Goal: Task Accomplishment & Management: Use online tool/utility

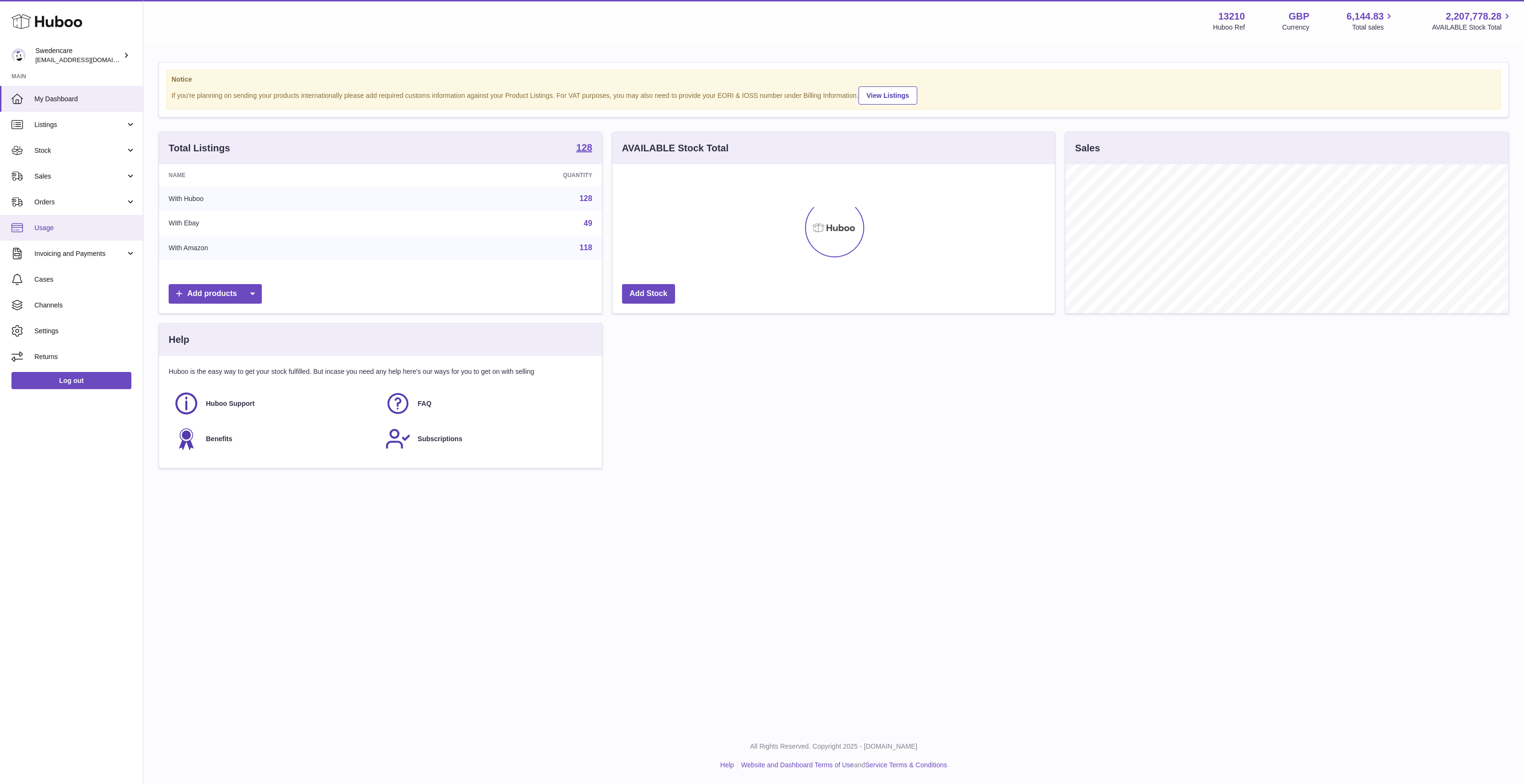
scroll to position [148, 442]
click at [82, 303] on span "Channels" at bounding box center [85, 305] width 101 height 9
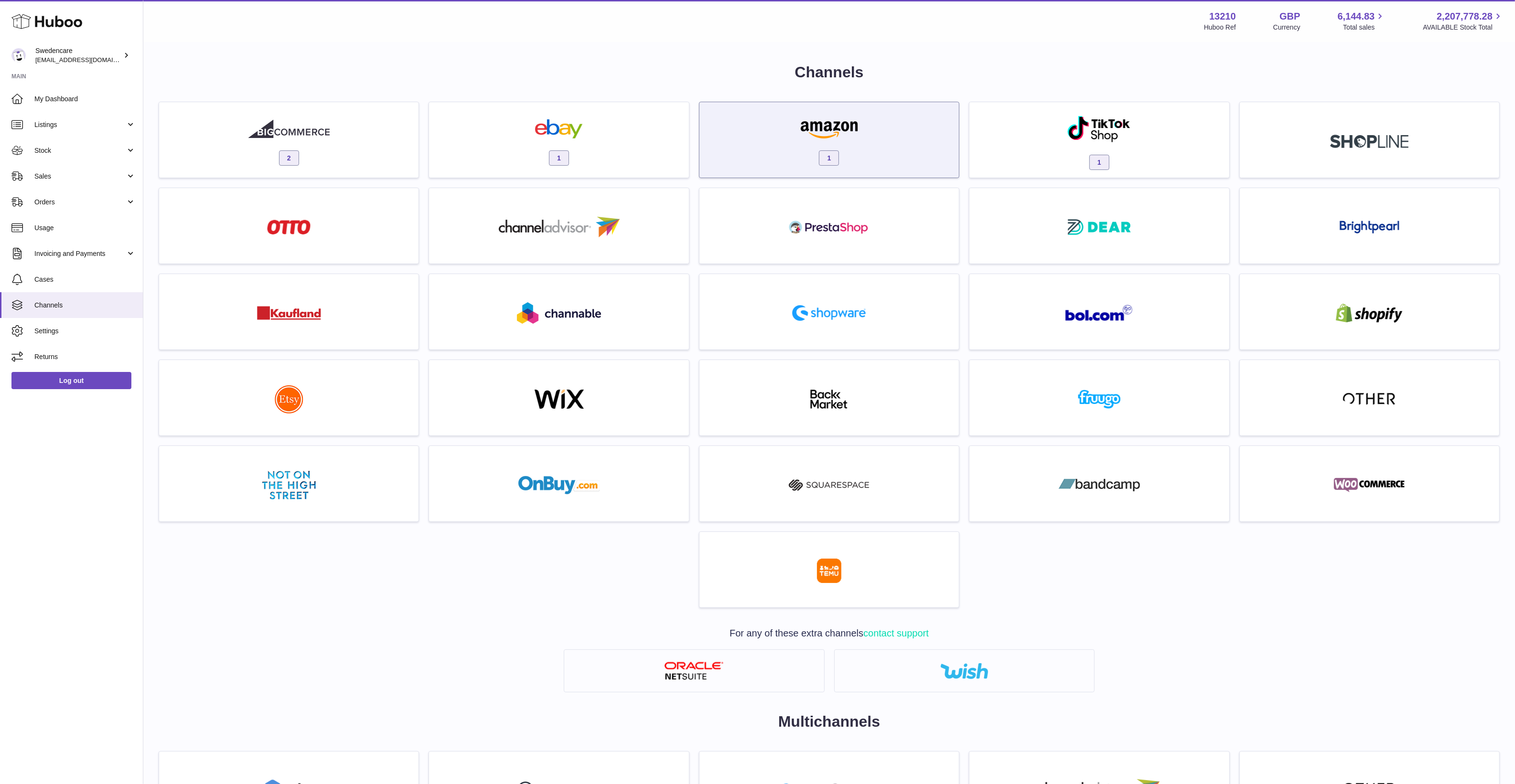
click at [826, 130] on img at bounding box center [829, 129] width 81 height 19
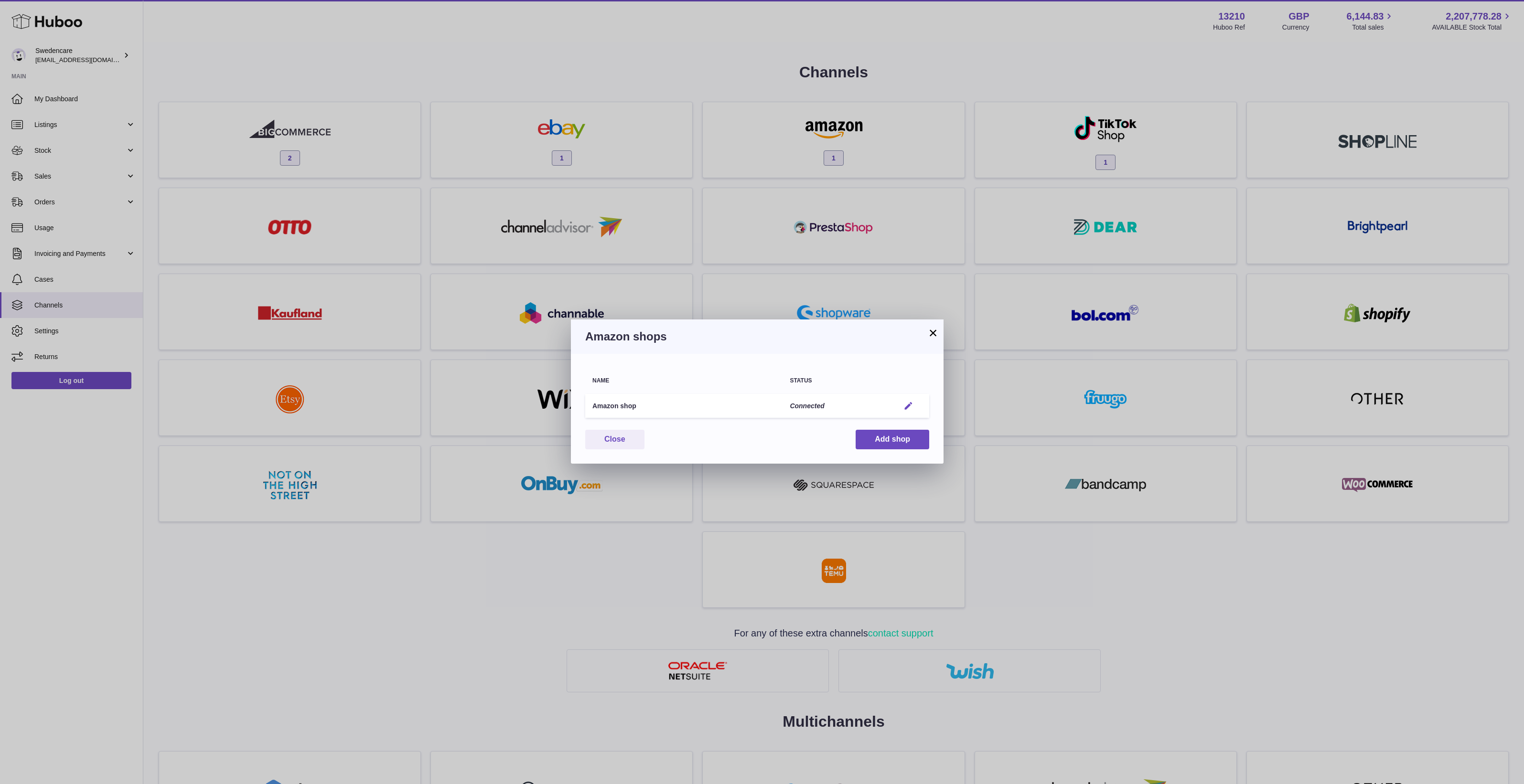
click at [907, 404] on em "button" at bounding box center [908, 406] width 10 height 10
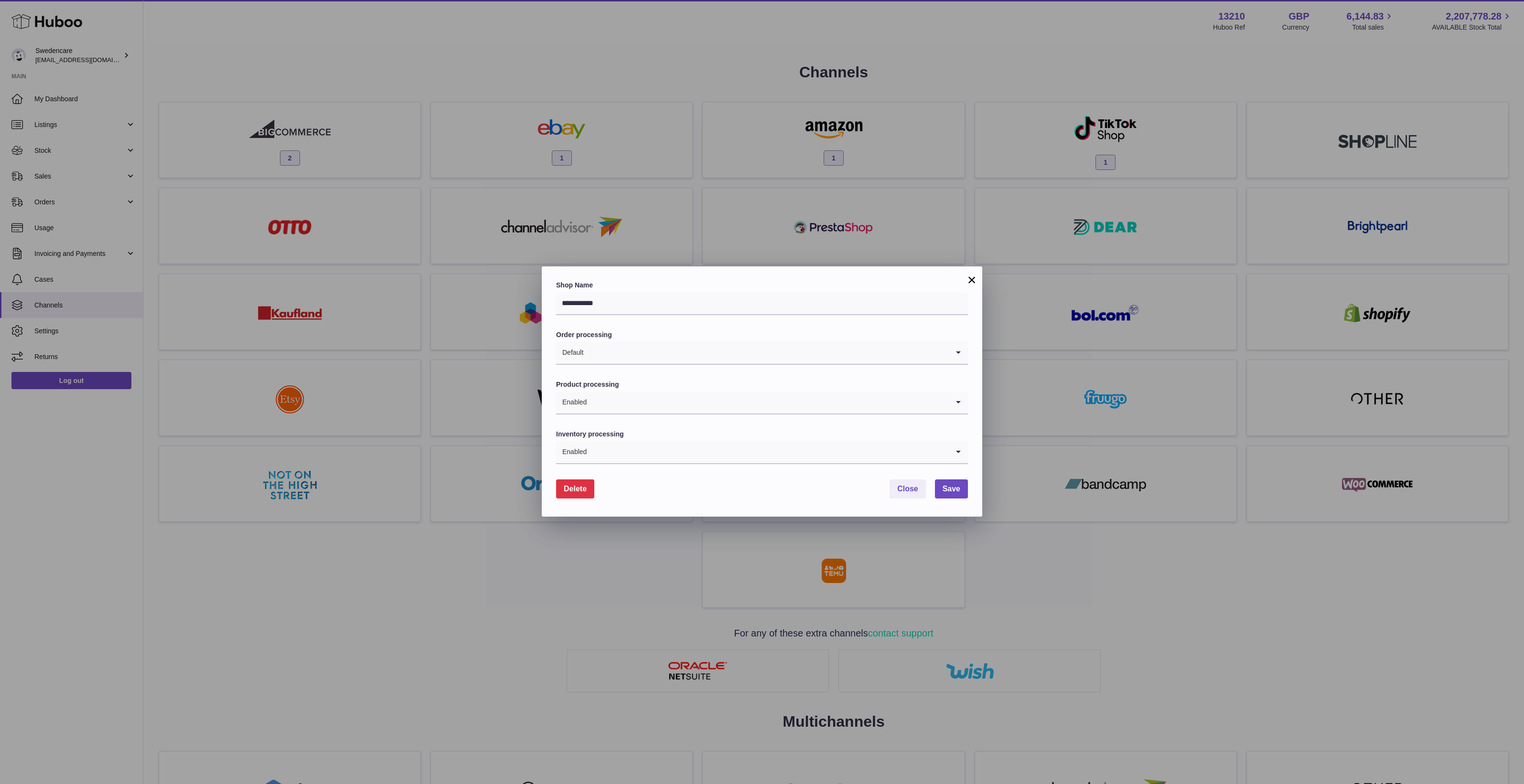
click at [803, 494] on div "Delete Close Save" at bounding box center [762, 489] width 412 height 19
click at [804, 273] on div "**********" at bounding box center [762, 392] width 440 height 250
click at [889, 489] on button "Close" at bounding box center [907, 489] width 37 height 19
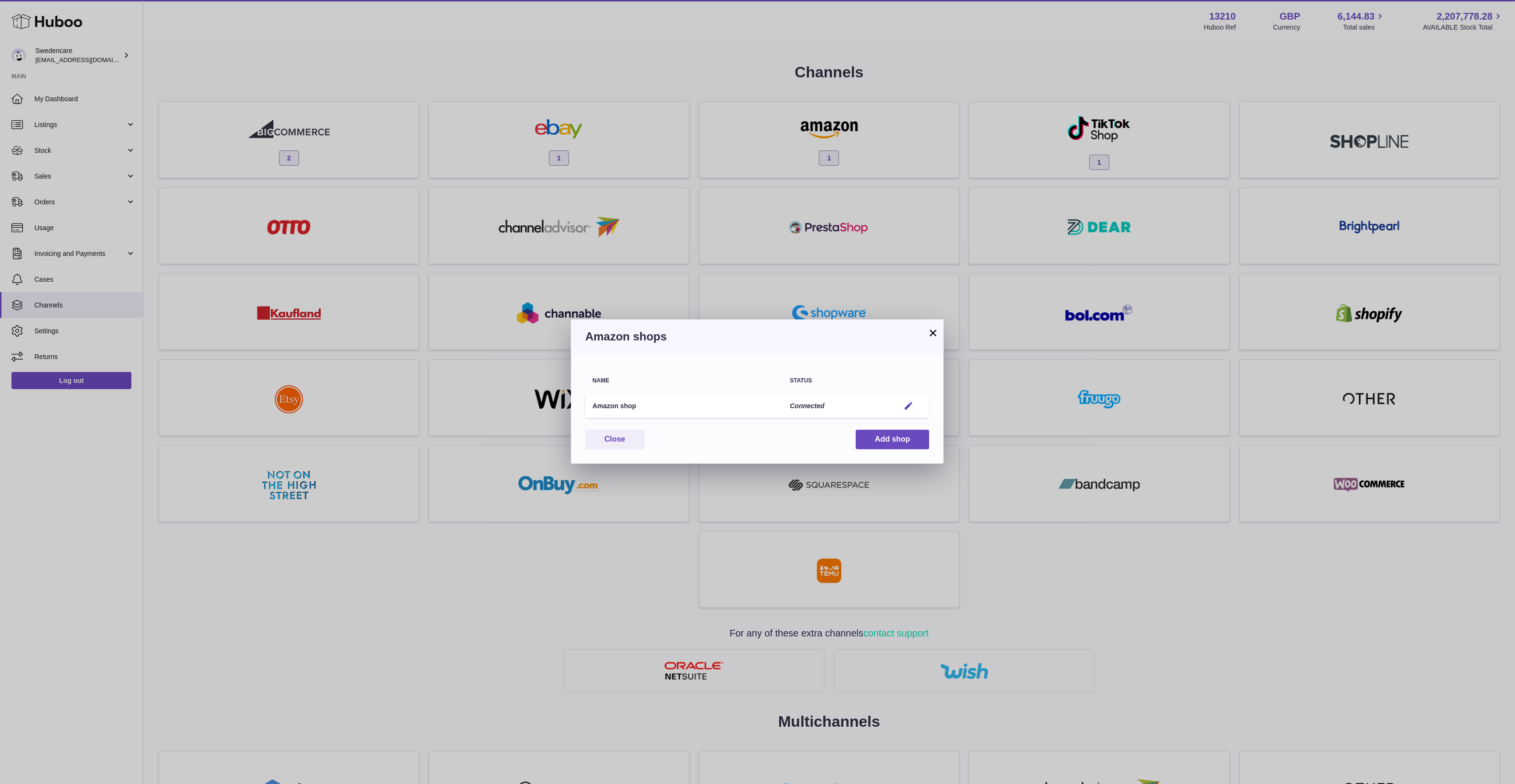
click at [709, 563] on div "× Amazon shops Name Status Amazon shop Connected Edit You have not connected sh…" at bounding box center [757, 392] width 1515 height 784
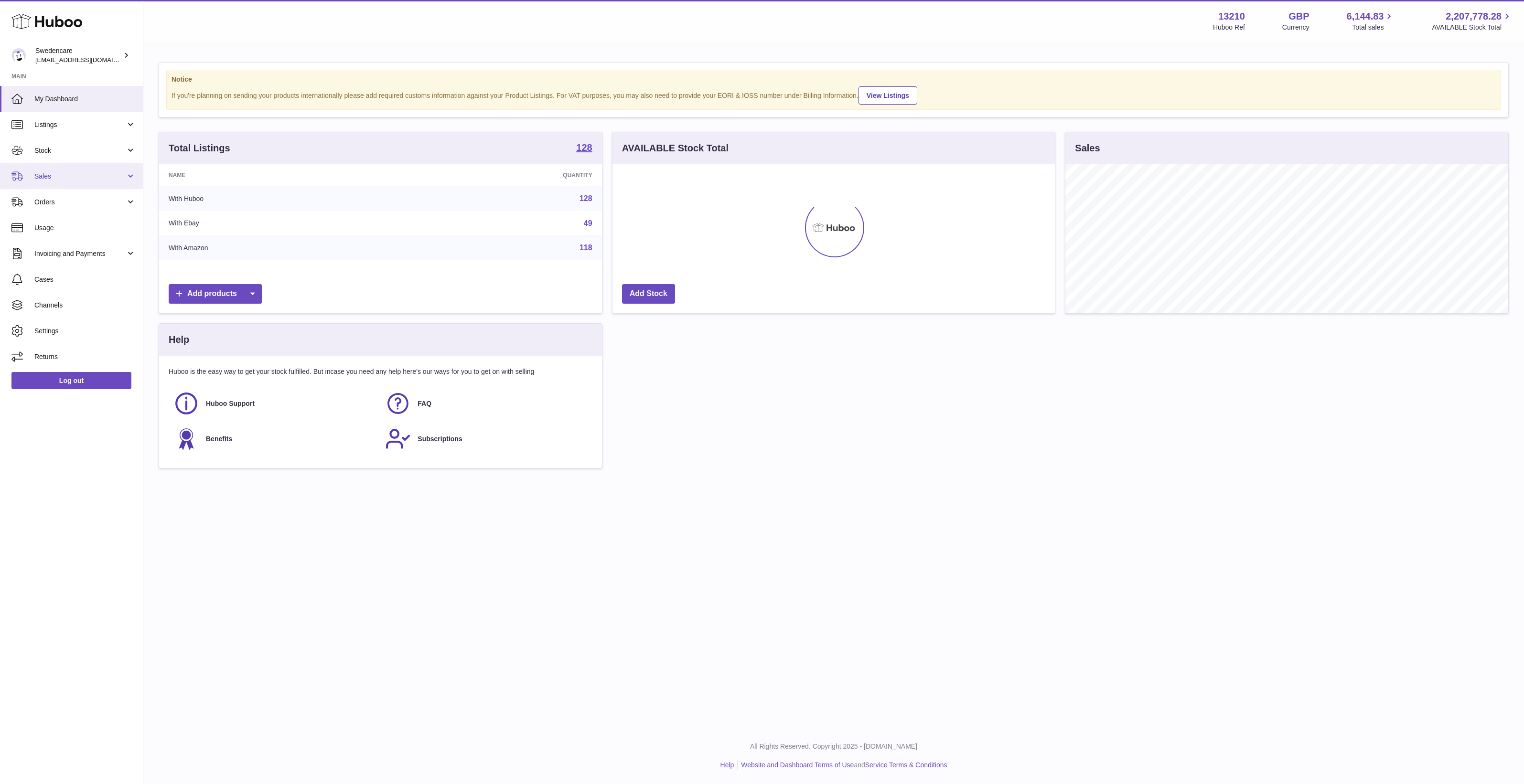
scroll to position [148, 442]
drag, startPoint x: 82, startPoint y: 124, endPoint x: 101, endPoint y: 149, distance: 31.4
click at [82, 124] on span "Listings" at bounding box center [80, 125] width 91 height 9
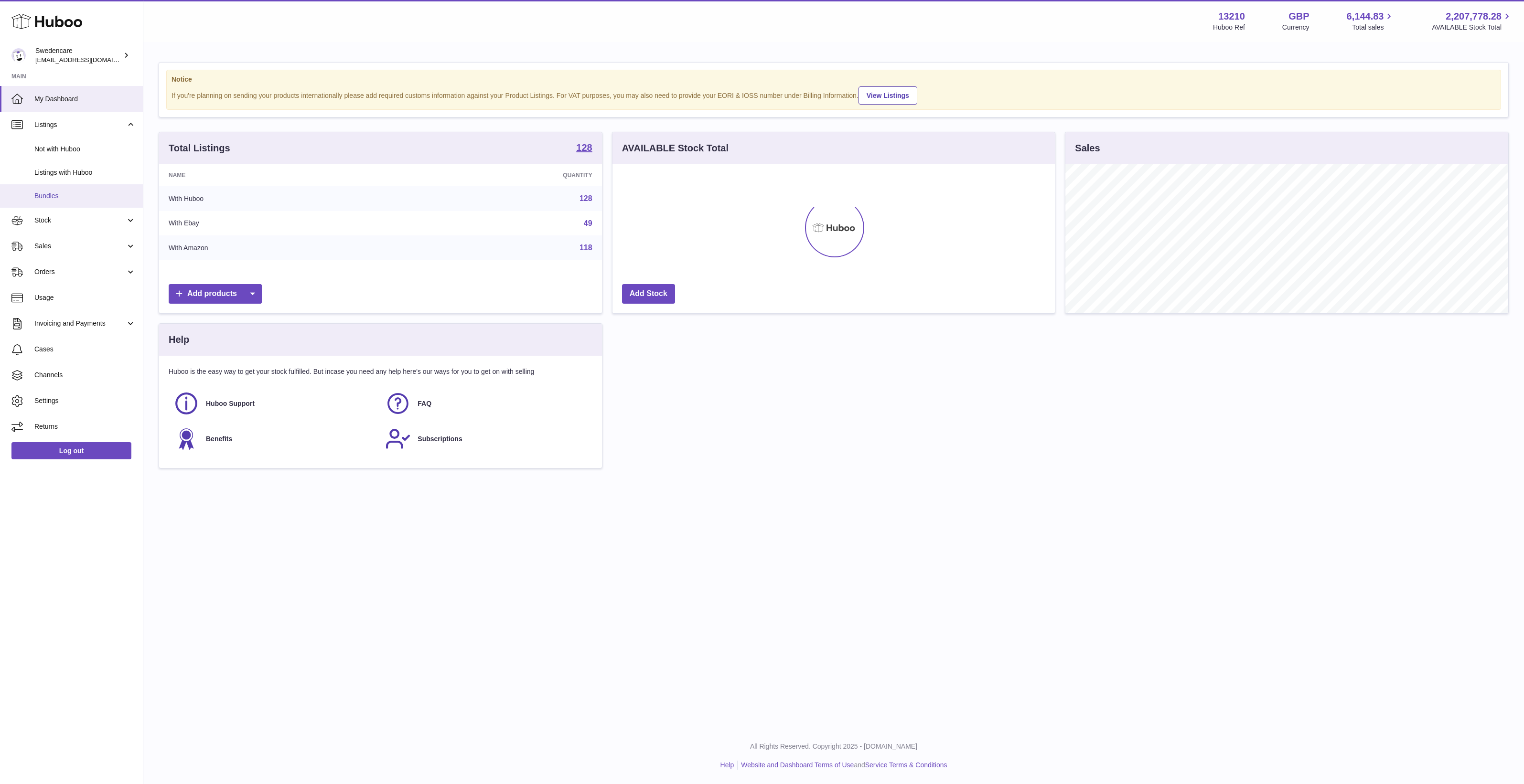
click at [73, 192] on span "Bundles" at bounding box center [85, 196] width 101 height 9
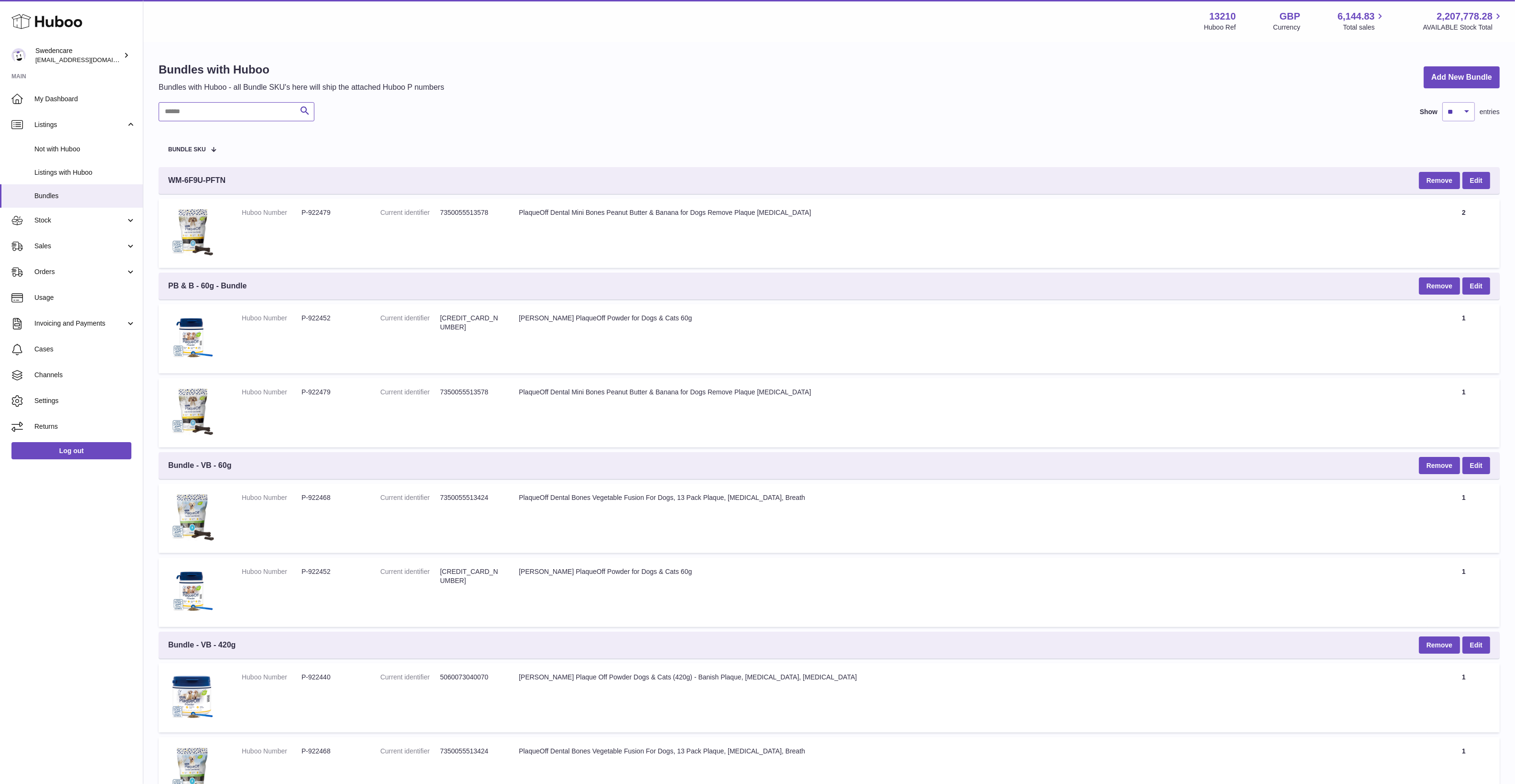
paste input "**********"
click at [216, 106] on input "text" at bounding box center [236, 112] width 156 height 19
type input "**********"
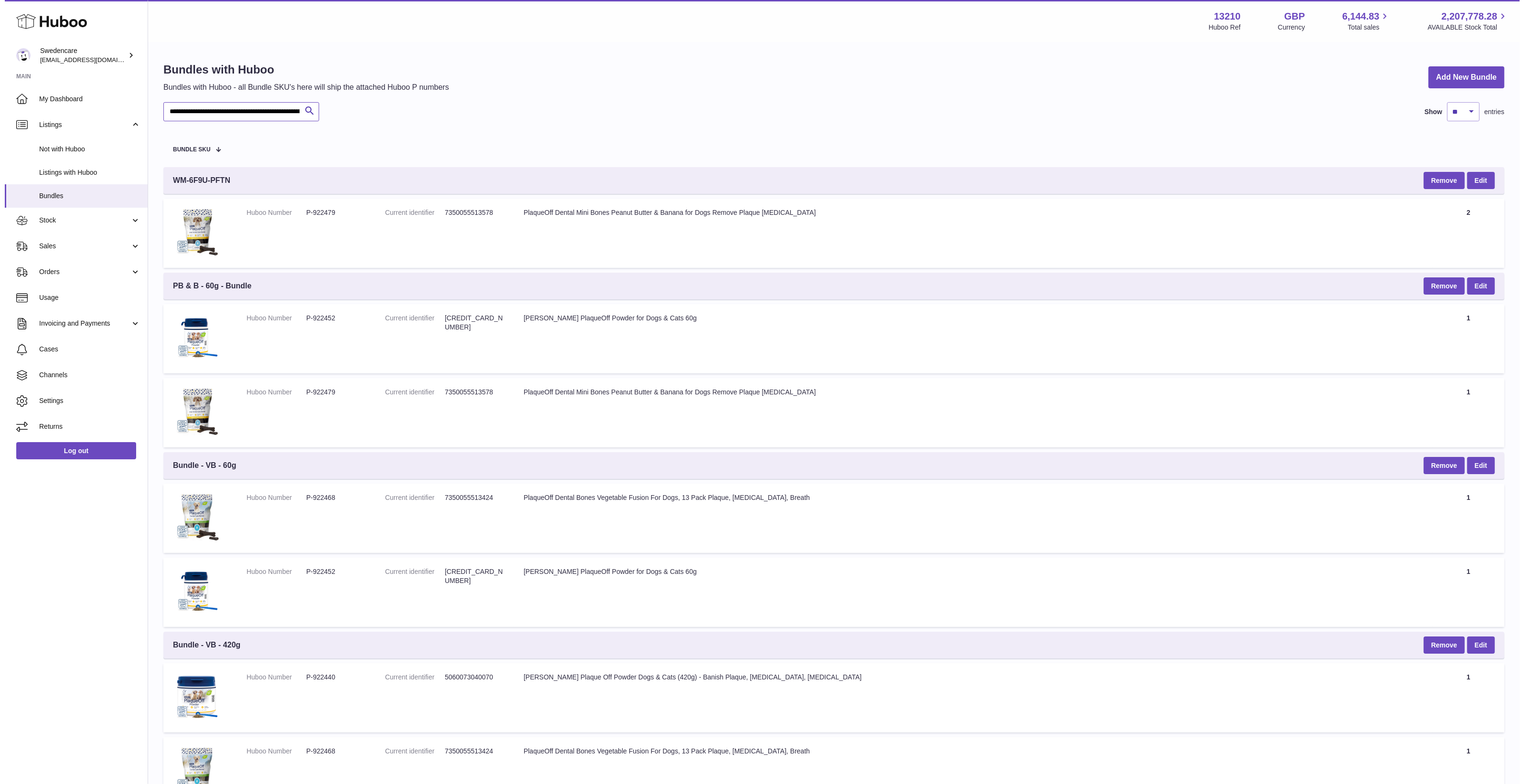
scroll to position [0, 154]
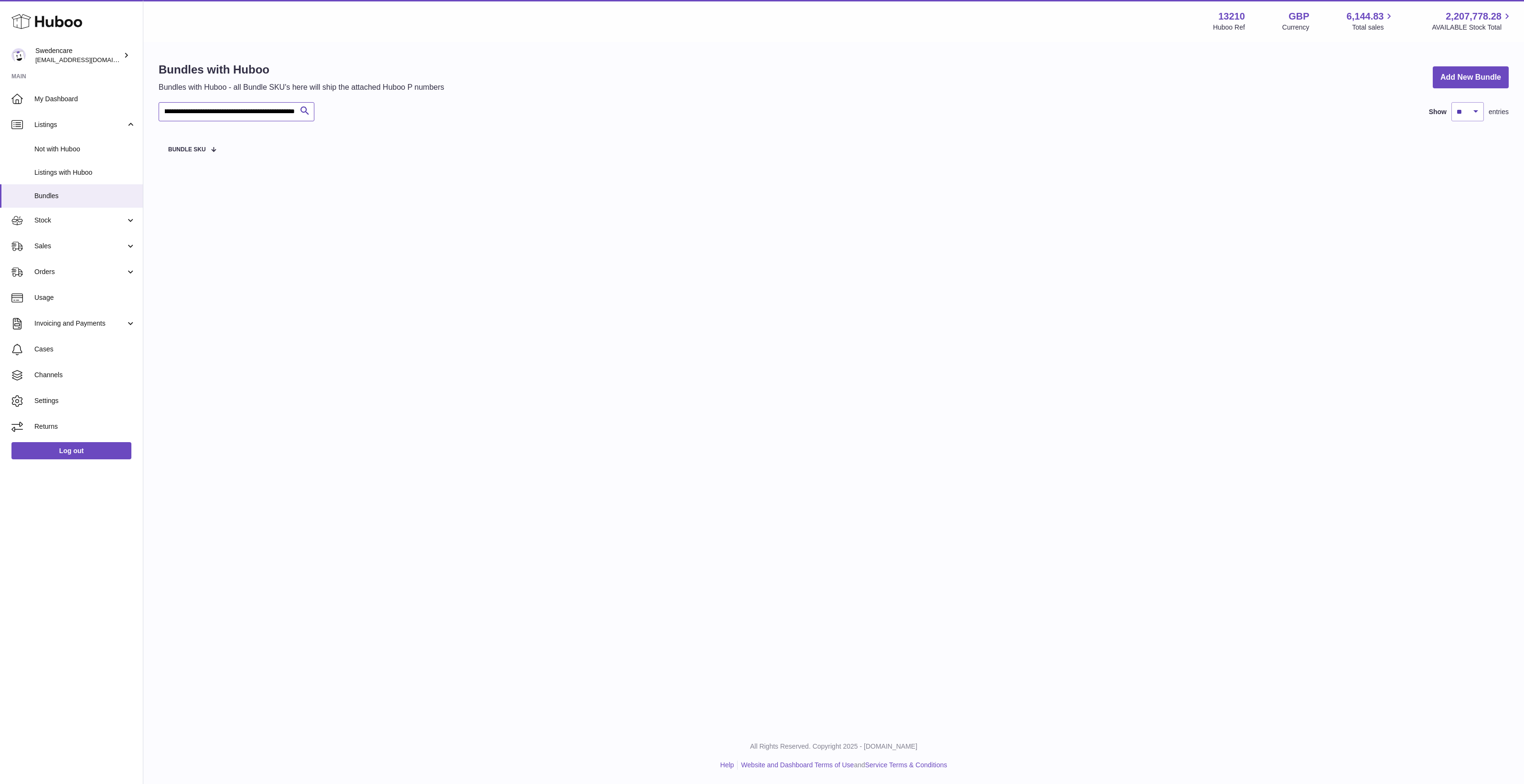
click at [249, 111] on input "**********" at bounding box center [236, 112] width 156 height 19
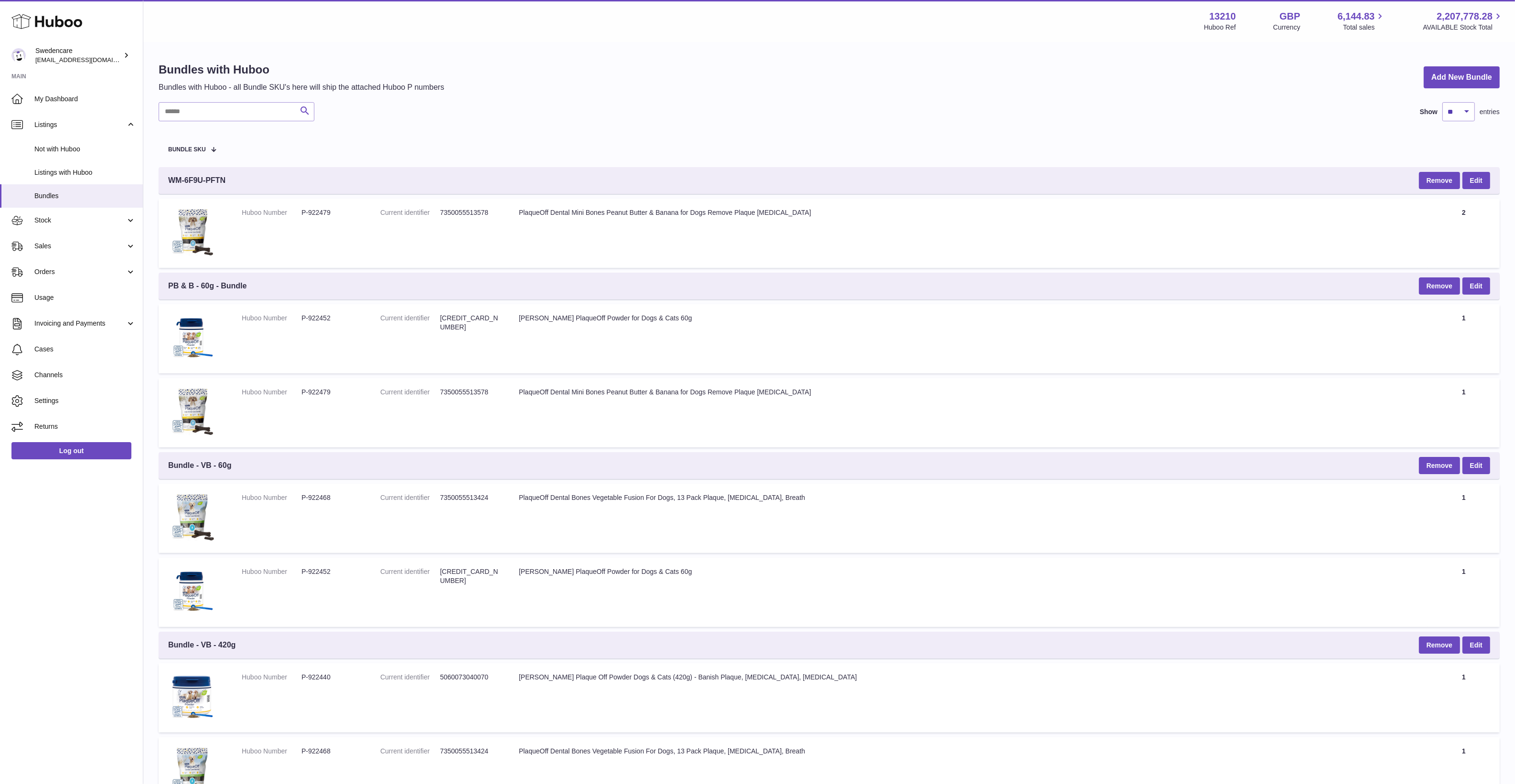
drag, startPoint x: 332, startPoint y: 302, endPoint x: 302, endPoint y: 118, distance: 186.4
click at [244, 116] on input "text" at bounding box center [236, 112] width 156 height 19
paste input "**********"
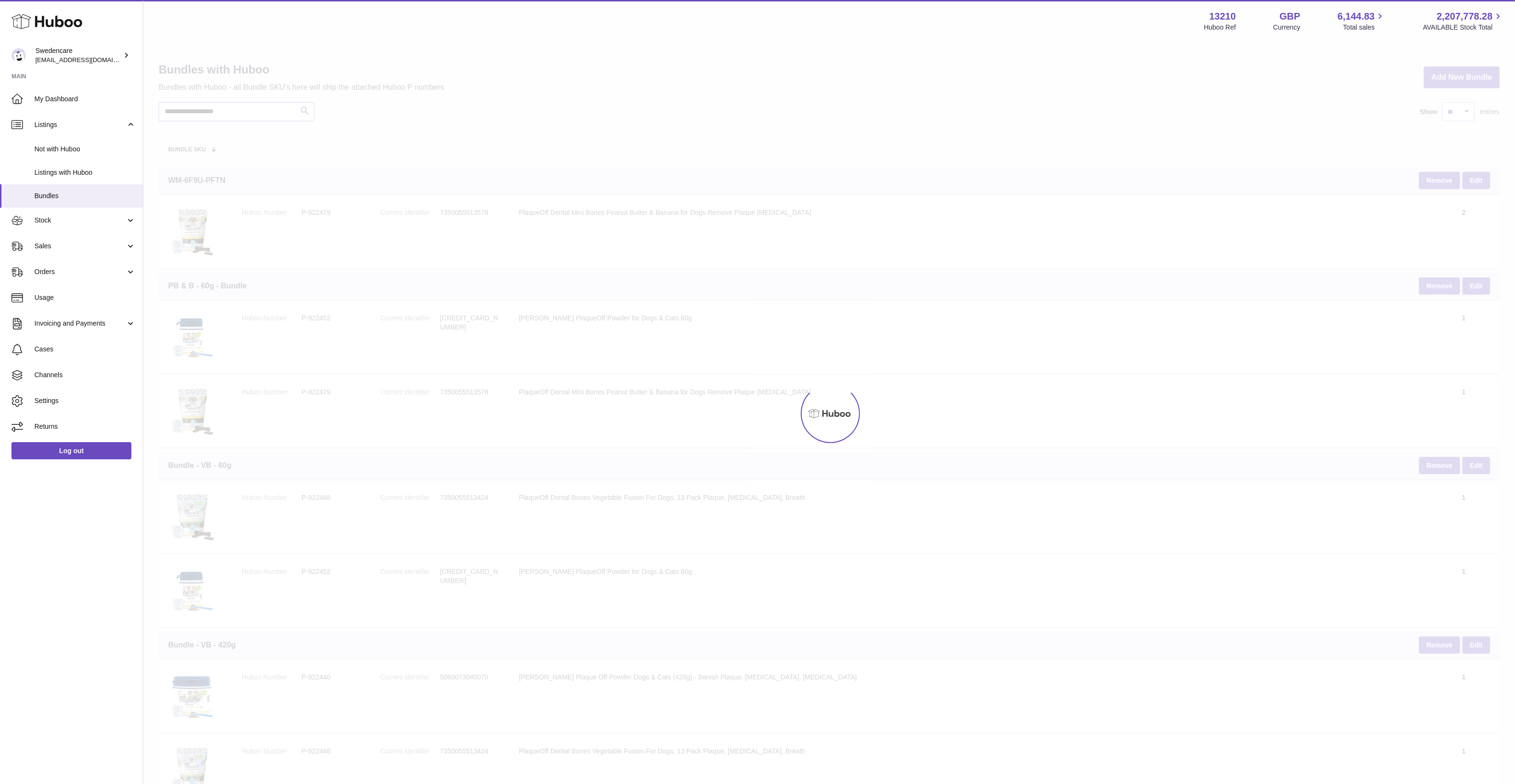
type input "**********"
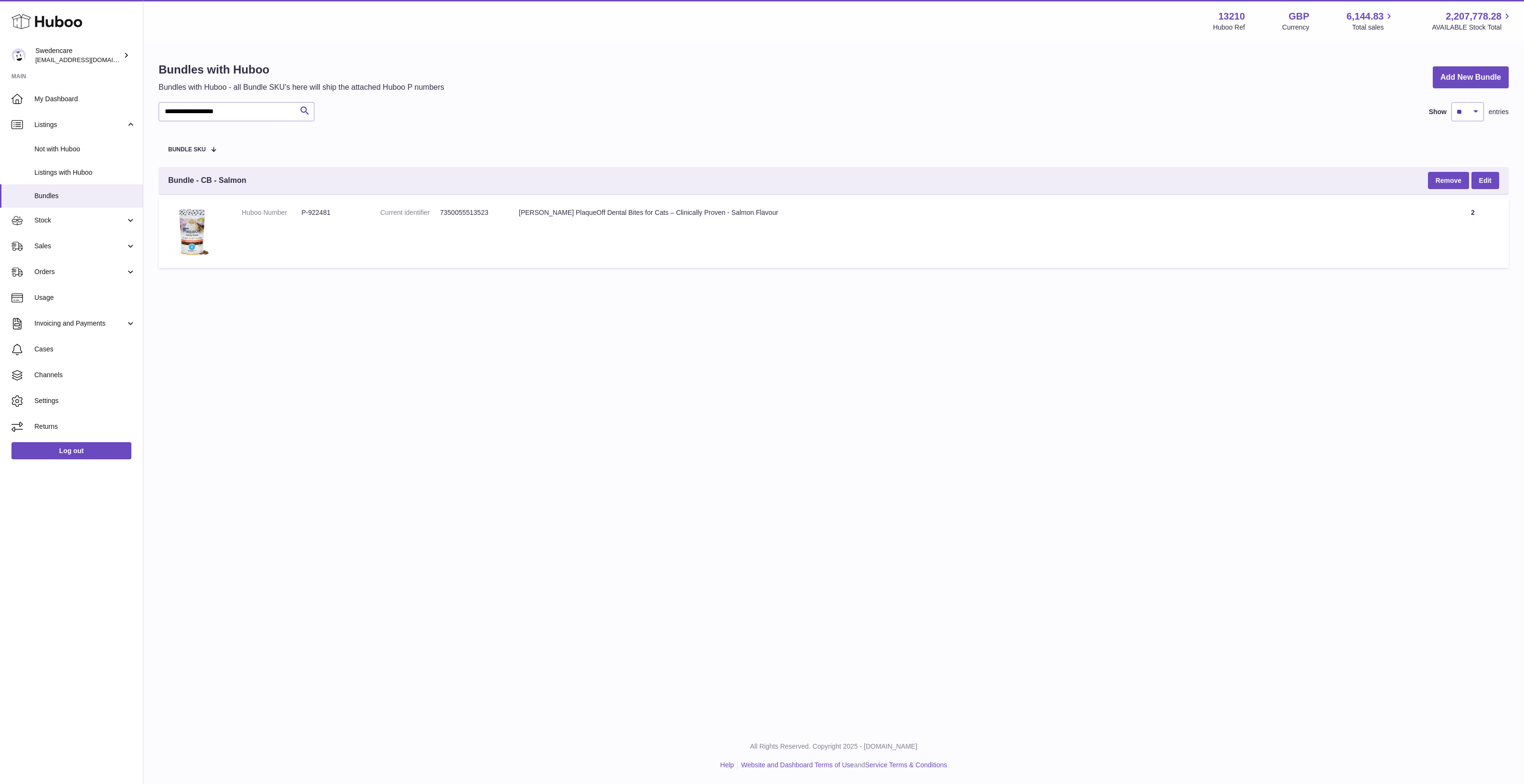
click at [261, 291] on div "**********" at bounding box center [833, 168] width 1380 height 249
click at [737, 241] on td "Title ProDen PlaqueOff Dental Bites for Cats – Clinically Proven - Salmon Flavo…" at bounding box center [973, 233] width 928 height 69
click at [545, 265] on td "Title ProDen PlaqueOff Dental Bites for Cats – Clinically Proven - Salmon Flavo…" at bounding box center [973, 233] width 928 height 69
click at [355, 233] on td "Huboo Number P-922481" at bounding box center [301, 233] width 138 height 69
click at [255, 185] on div "Bundle - CB - Salmon Remove Edit" at bounding box center [833, 180] width 1350 height 27
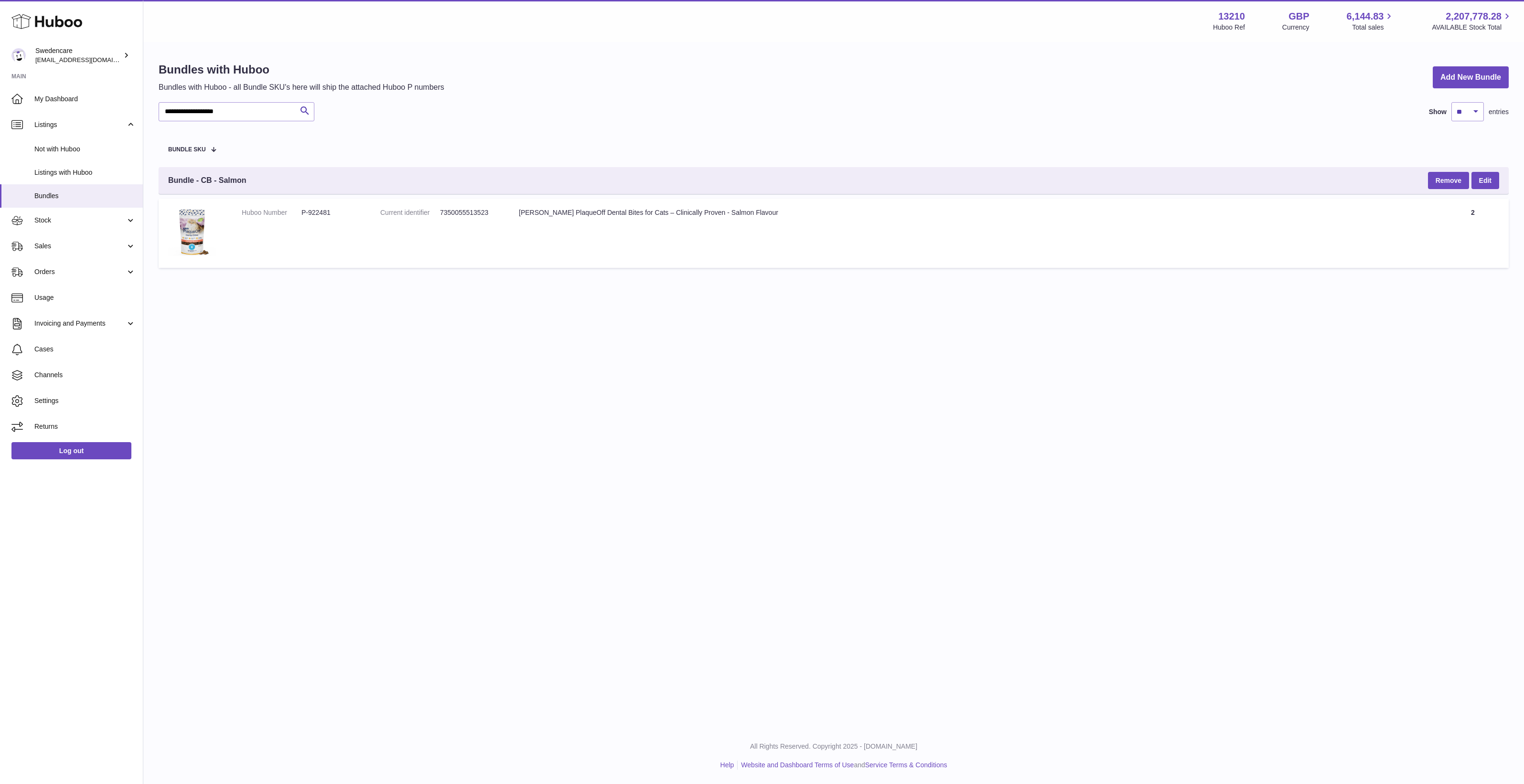
click at [255, 185] on div "Bundle - CB - Salmon Remove Edit" at bounding box center [833, 180] width 1350 height 27
drag, startPoint x: 255, startPoint y: 185, endPoint x: 268, endPoint y: 283, distance: 98.9
click at [268, 283] on div "**********" at bounding box center [833, 168] width 1380 height 249
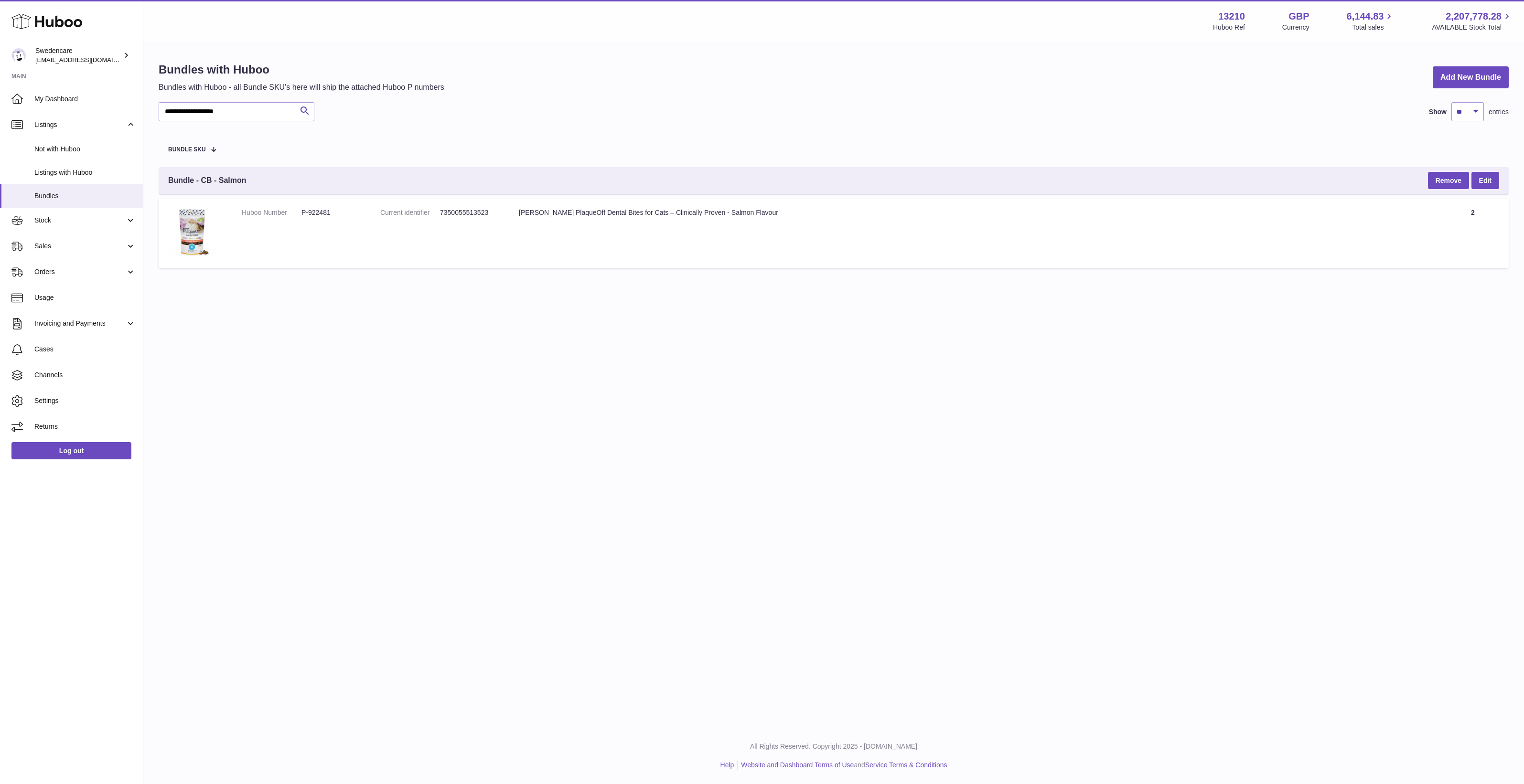
click at [313, 230] on td "Huboo Number P-922481" at bounding box center [301, 233] width 138 height 69
click at [319, 217] on dl "Huboo Number P-922481" at bounding box center [301, 215] width 120 height 14
click at [321, 213] on dd "P-922481" at bounding box center [331, 213] width 60 height 9
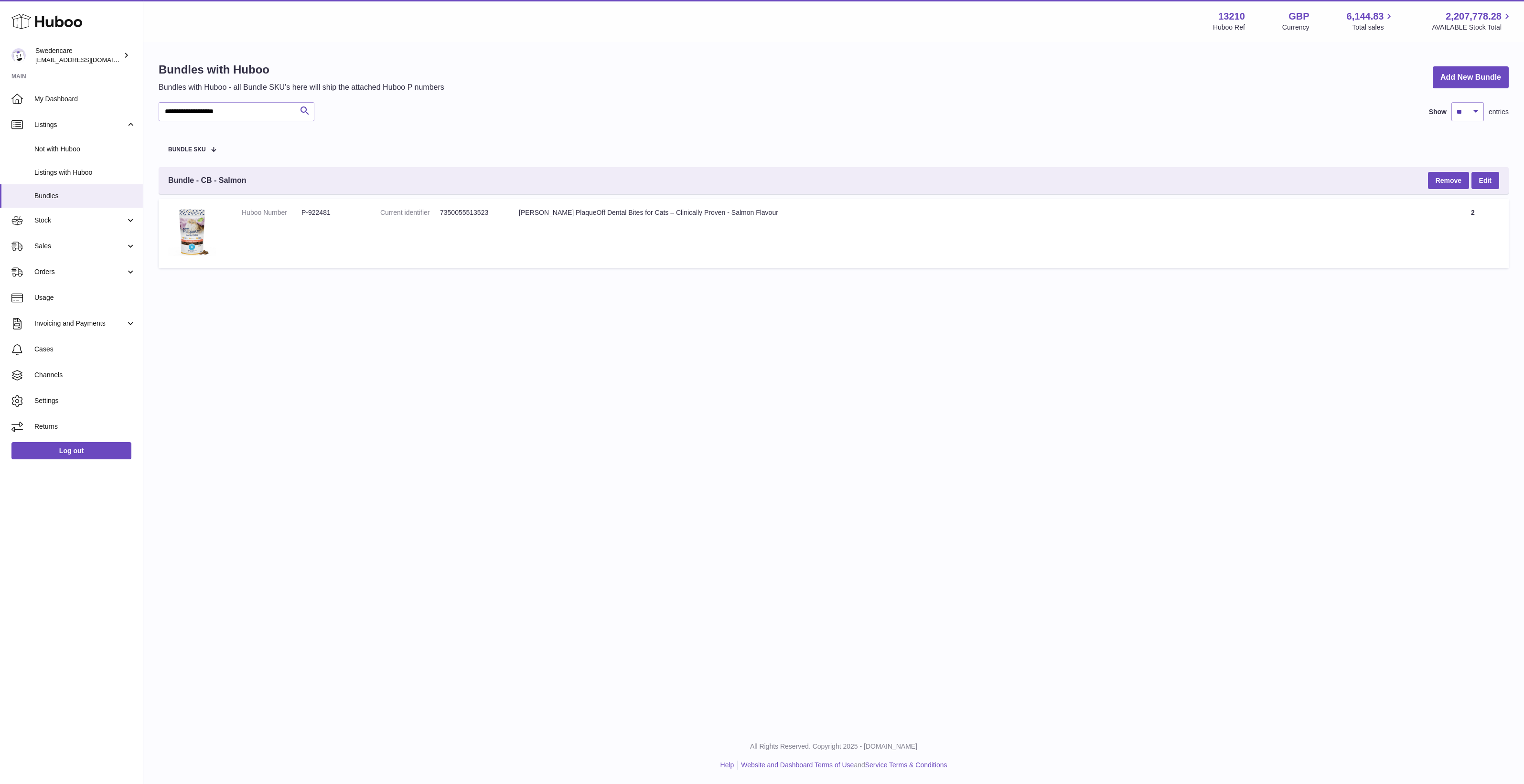
drag, startPoint x: 321, startPoint y: 213, endPoint x: 303, endPoint y: 289, distance: 78.1
click at [303, 289] on div "**********" at bounding box center [833, 168] width 1380 height 249
click at [369, 151] on table "Bundle SKU Bundle - CB - Salmon Remove Edit Huboo Number P-922481 Current ident…" at bounding box center [833, 201] width 1350 height 142
click at [228, 184] on span "Bundle - CB - Salmon" at bounding box center [208, 181] width 78 height 11
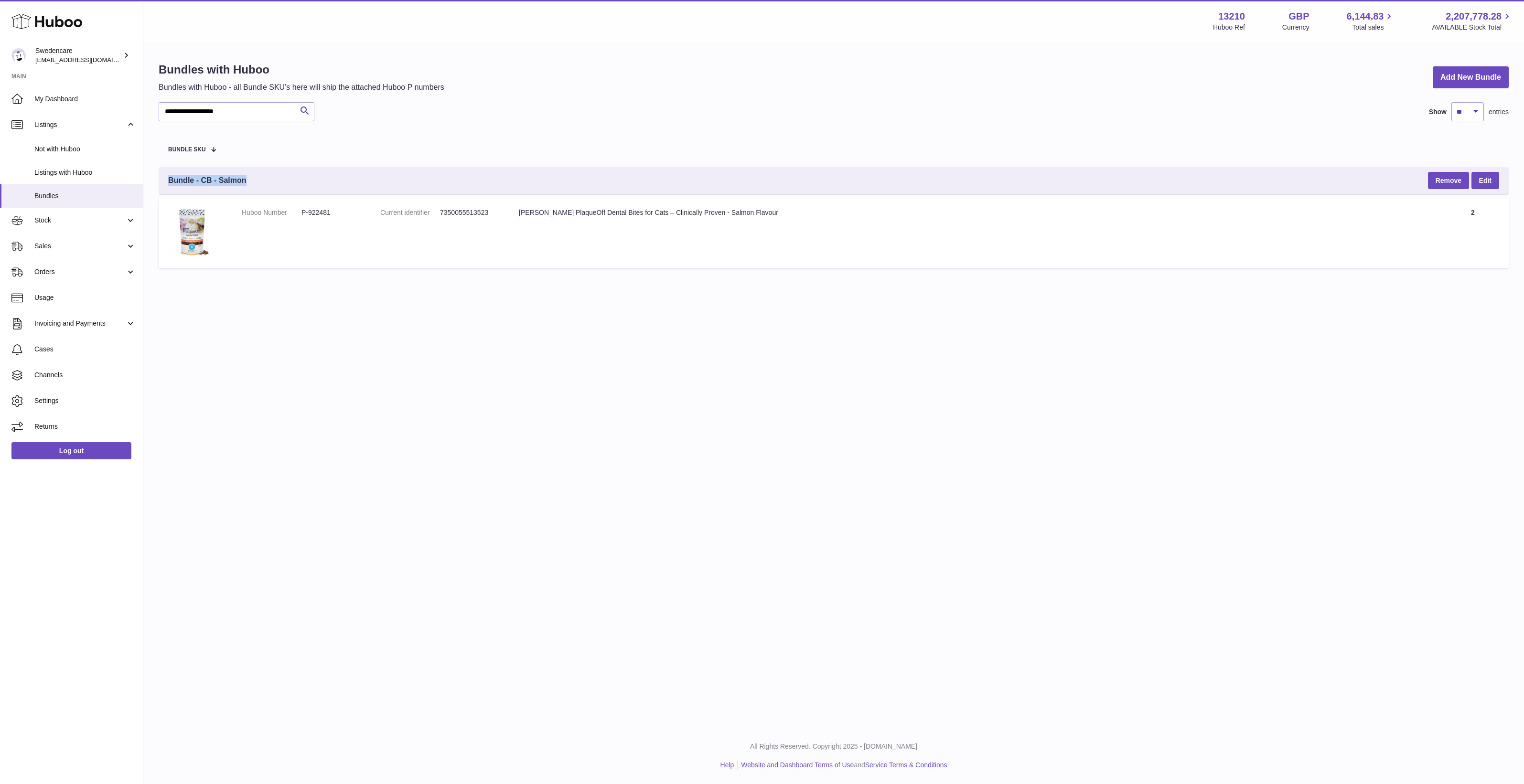
click at [228, 184] on span "Bundle - CB - Salmon" at bounding box center [208, 181] width 78 height 11
drag, startPoint x: 228, startPoint y: 184, endPoint x: 273, endPoint y: 209, distance: 51.5
click at [273, 209] on dt "Huboo Number" at bounding box center [271, 213] width 60 height 9
click at [216, 180] on span "Bundle - CB - Salmon" at bounding box center [208, 181] width 78 height 11
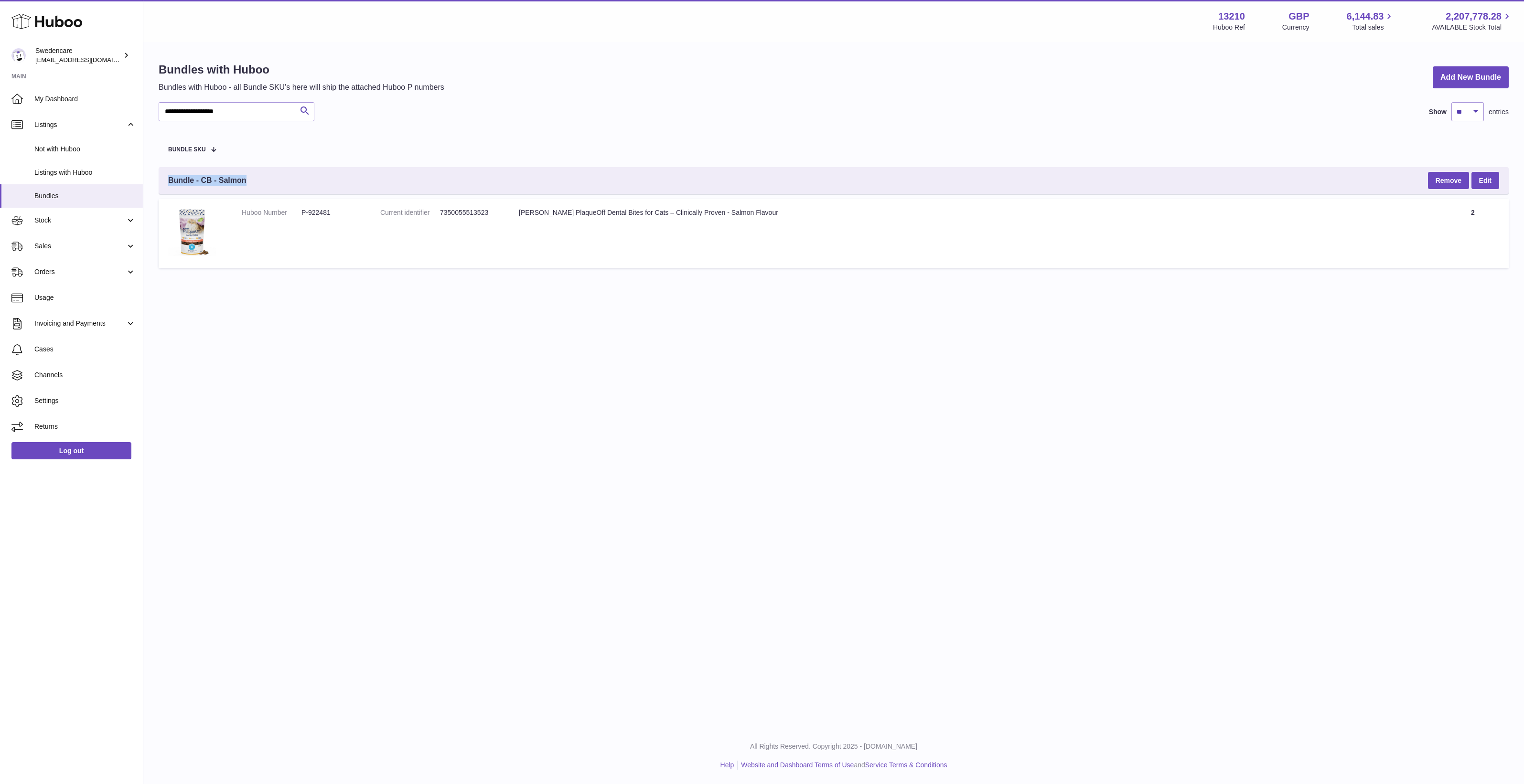
click at [216, 180] on span "Bundle - CB - Salmon" at bounding box center [208, 181] width 78 height 11
drag, startPoint x: 216, startPoint y: 180, endPoint x: 266, endPoint y: 194, distance: 51.9
click at [266, 194] on table "Bundle SKU Bundle - CB - Salmon Remove Edit Huboo Number P-922481 Current ident…" at bounding box center [833, 201] width 1350 height 142
click at [233, 178] on span "Bundle - CB - Salmon" at bounding box center [208, 181] width 78 height 11
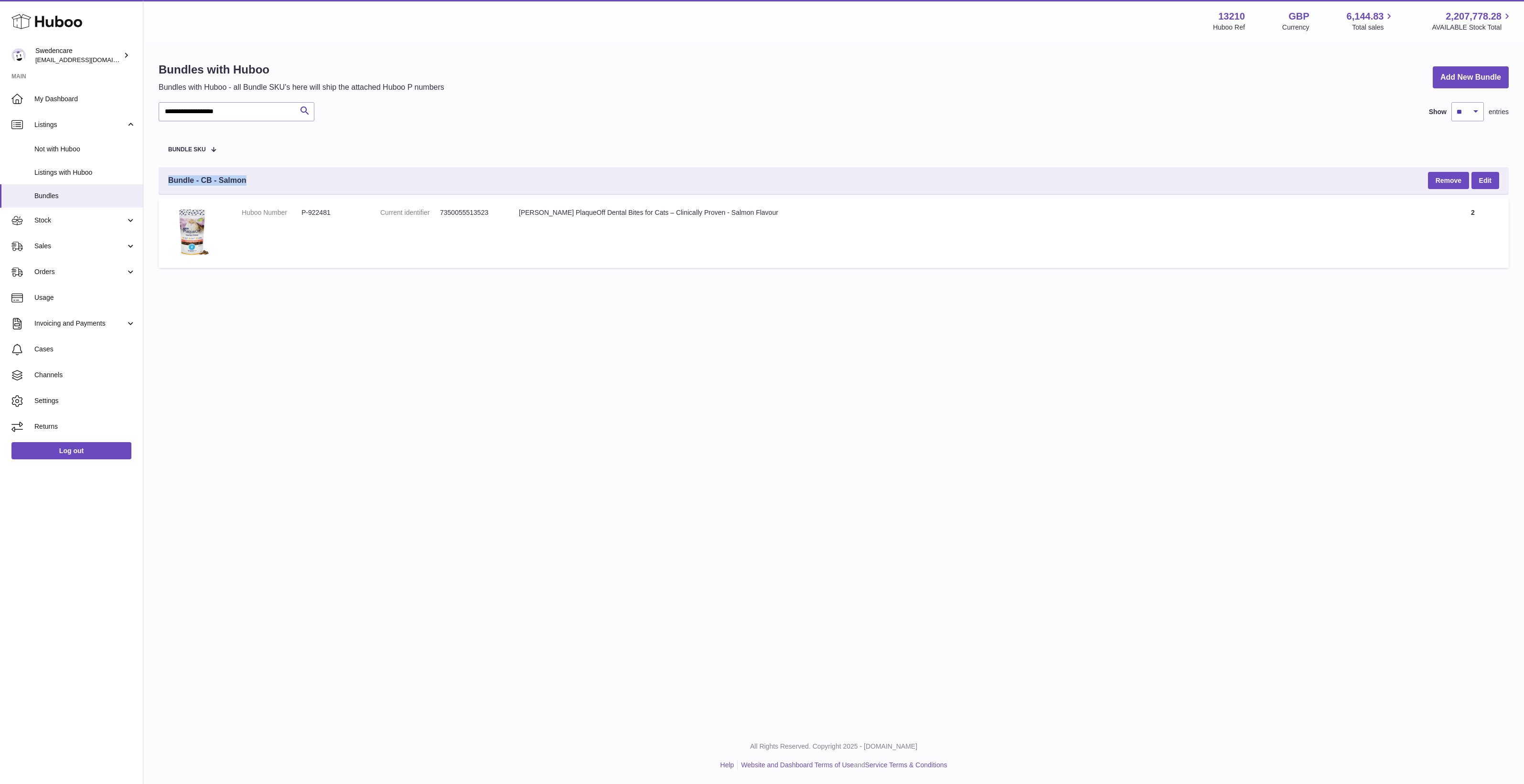
click at [233, 178] on span "Bundle - CB - Salmon" at bounding box center [208, 181] width 78 height 11
drag, startPoint x: 233, startPoint y: 178, endPoint x: 321, endPoint y: 215, distance: 95.5
click at [321, 215] on dd "P-922481" at bounding box center [331, 213] width 60 height 9
click at [321, 208] on dd "P-922481" at bounding box center [331, 213] width 60 height 9
click at [321, 207] on td "Huboo Number P-922481" at bounding box center [301, 233] width 138 height 69
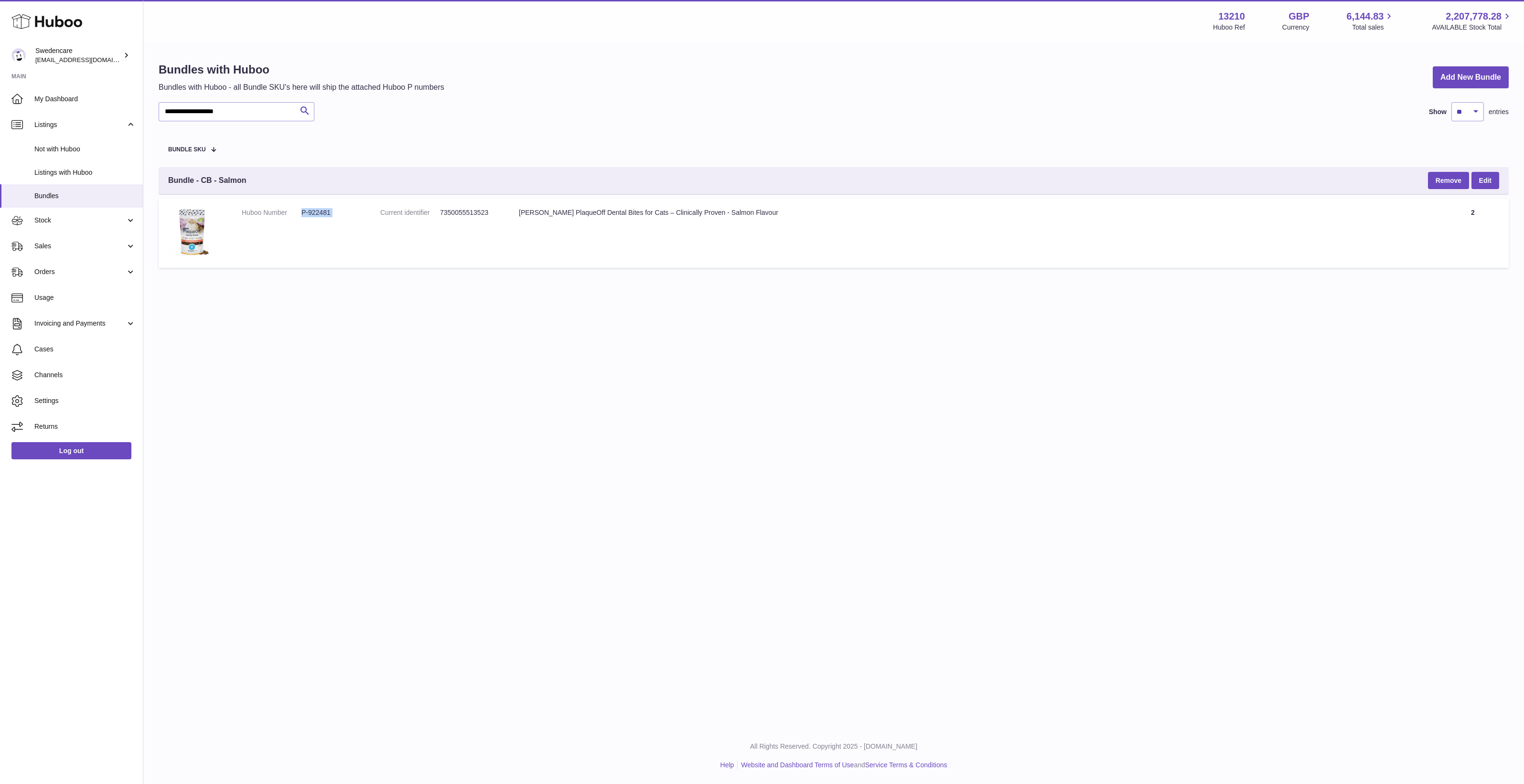
click at [321, 207] on td "Huboo Number P-922481" at bounding box center [301, 233] width 138 height 69
drag, startPoint x: 321, startPoint y: 207, endPoint x: 246, endPoint y: 177, distance: 80.8
click at [246, 177] on span "Bundle - CB - Salmon" at bounding box center [208, 181] width 78 height 11
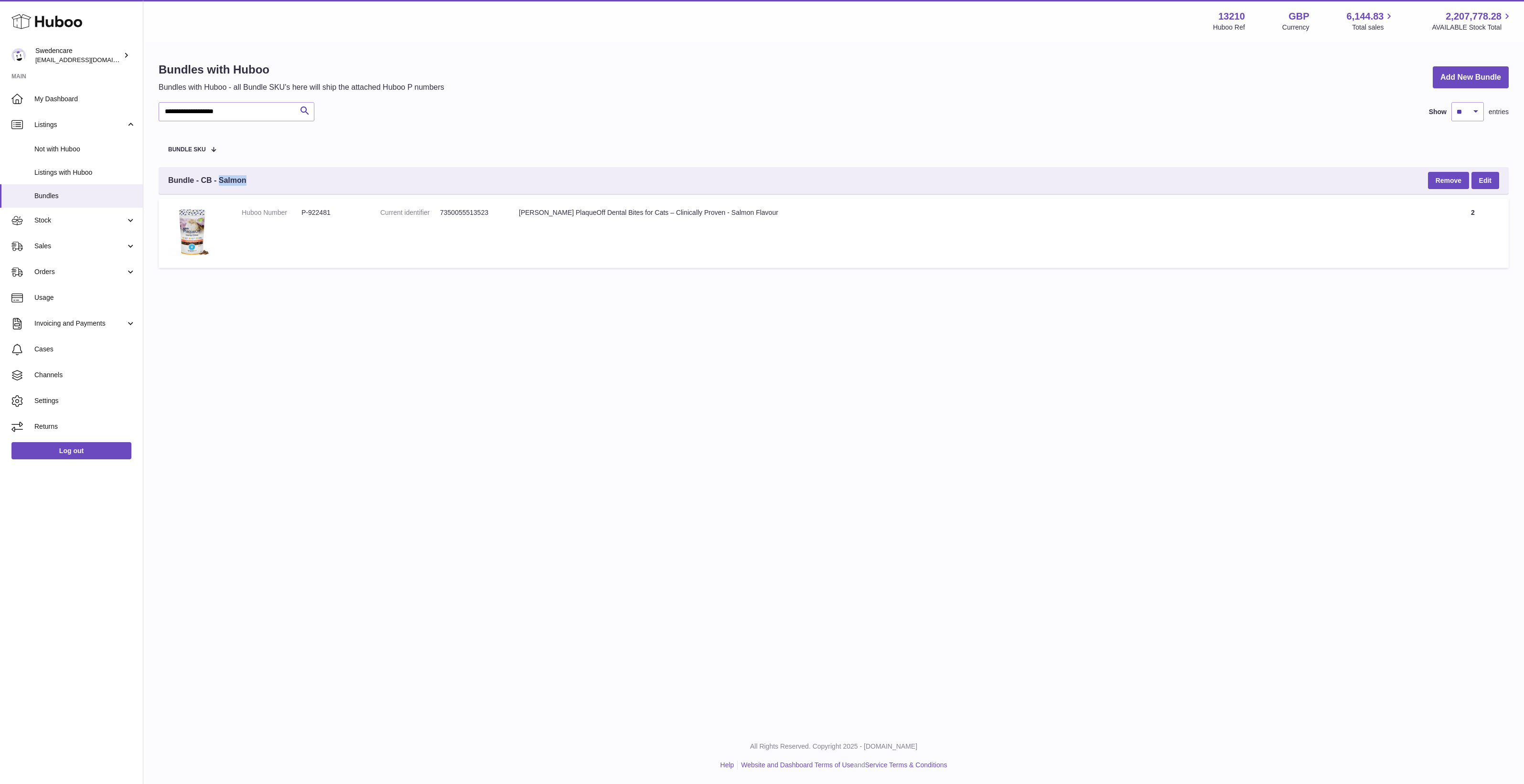
click at [246, 177] on span "Bundle - CB - Salmon" at bounding box center [208, 181] width 78 height 11
click at [472, 559] on div "**********" at bounding box center [833, 364] width 1380 height 727
